Goal: Book appointment/travel/reservation

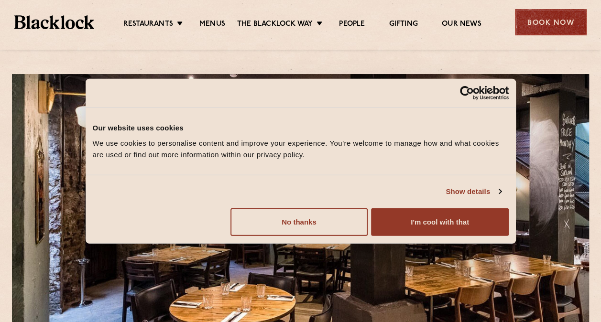
click at [551, 25] on div "Book Now" at bounding box center [551, 22] width 72 height 26
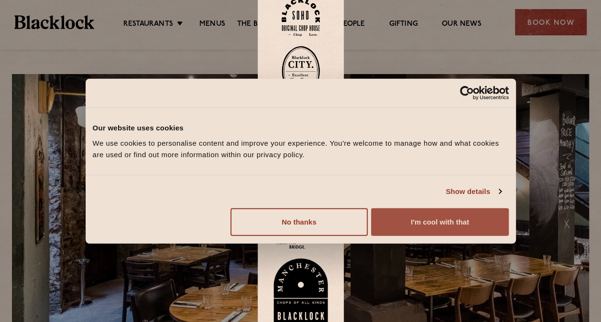
click at [411, 220] on button "I'm cool with that" at bounding box center [439, 222] width 137 height 28
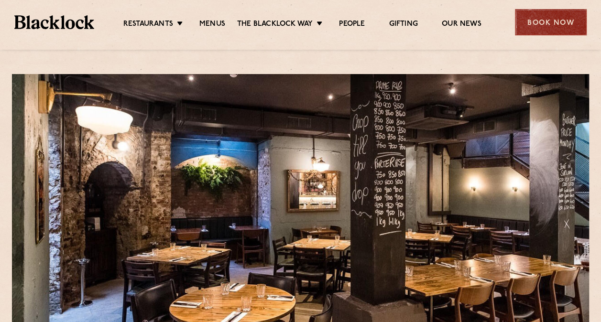
click at [553, 27] on div "Book Now" at bounding box center [551, 22] width 72 height 26
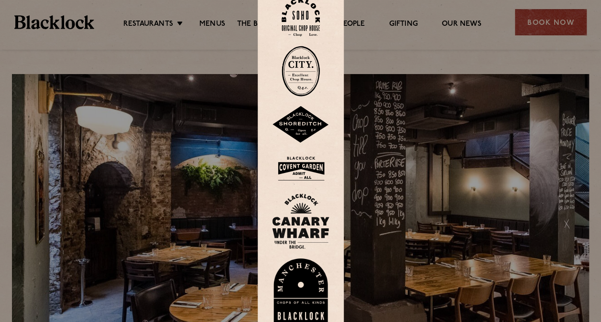
click at [308, 73] on img at bounding box center [301, 71] width 38 height 51
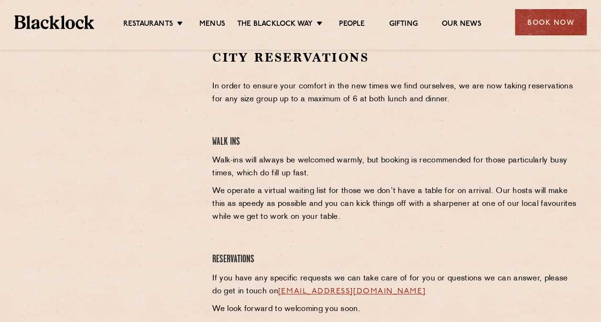
scroll to position [335, 0]
